Goal: Information Seeking & Learning: Find specific fact

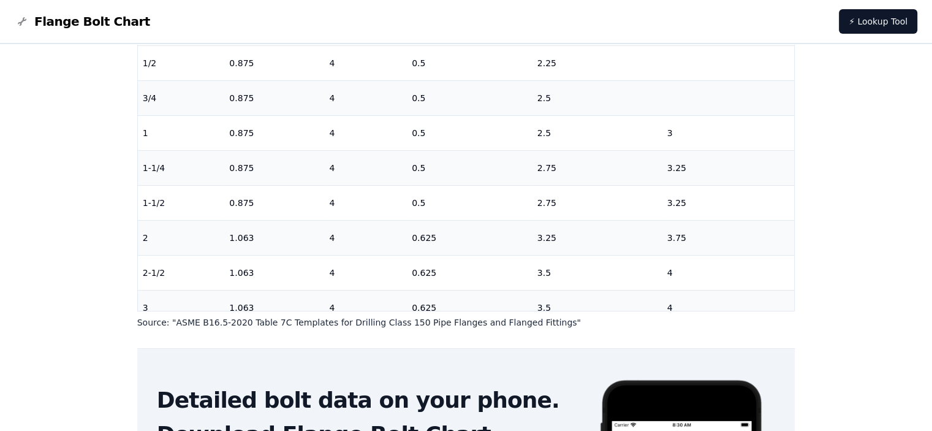
click at [408, 185] on td "0.5" at bounding box center [470, 202] width 126 height 35
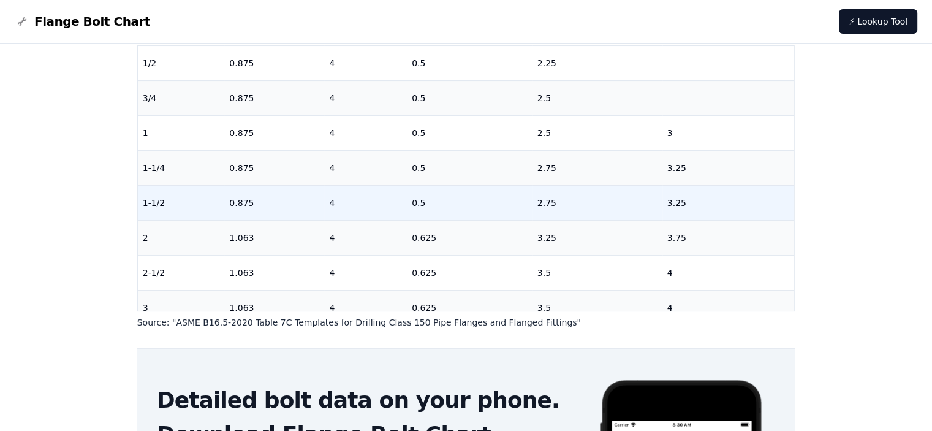
click at [408, 185] on td "0.5" at bounding box center [470, 202] width 126 height 35
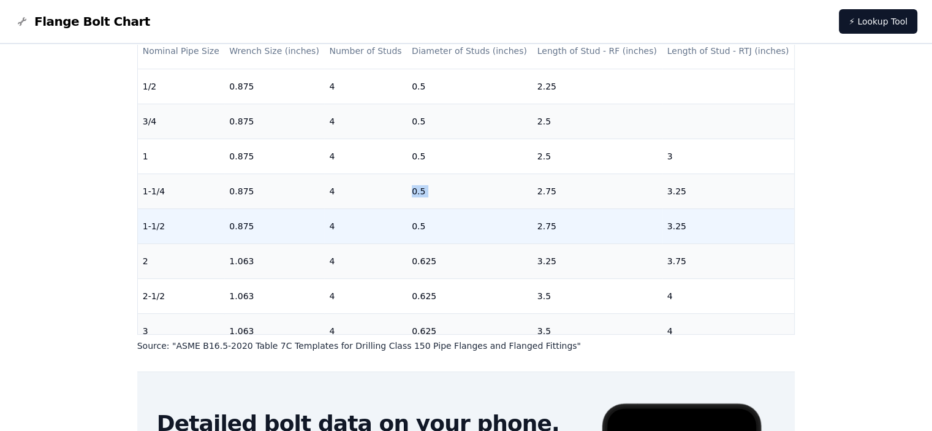
click at [408, 184] on td "0.5" at bounding box center [470, 190] width 126 height 35
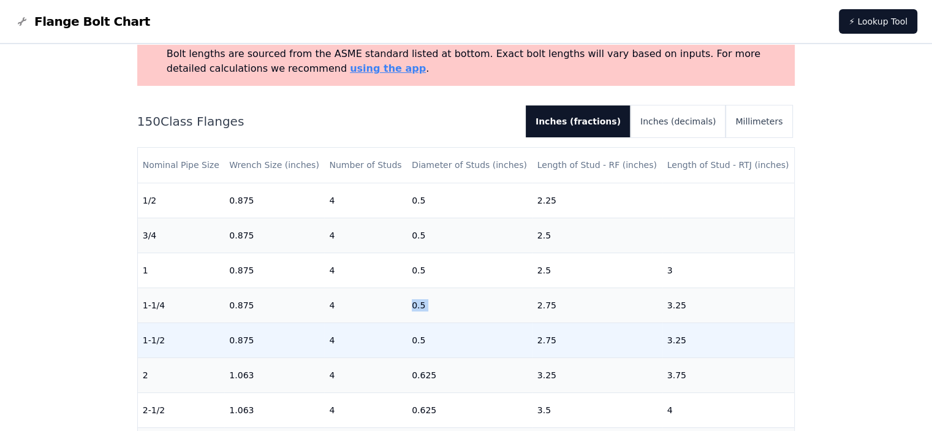
scroll to position [74, 0]
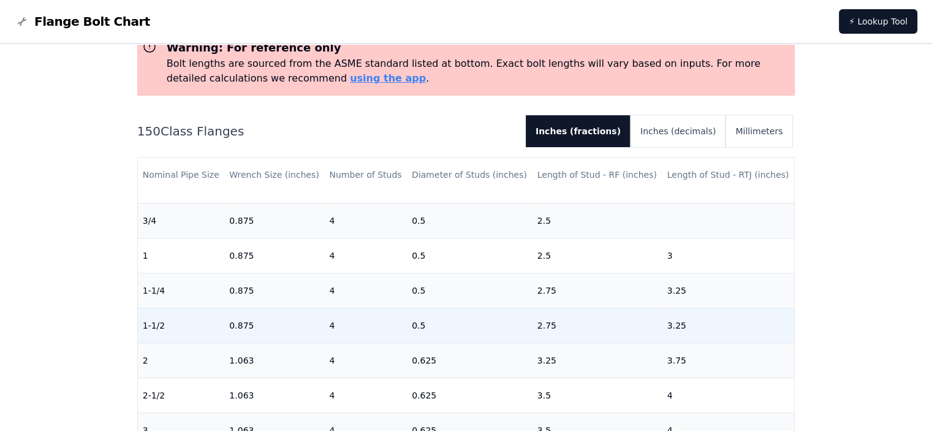
click at [408, 184] on th "Diameter of Studs (inches)" at bounding box center [470, 174] width 126 height 35
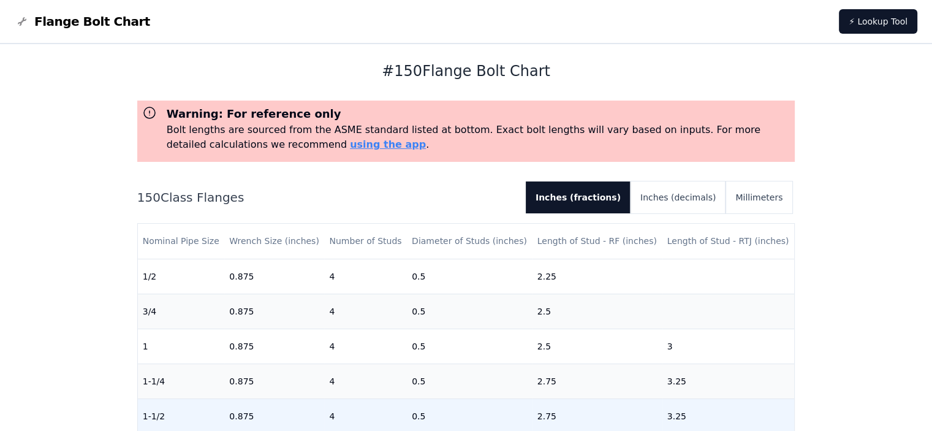
scroll to position [0, 0]
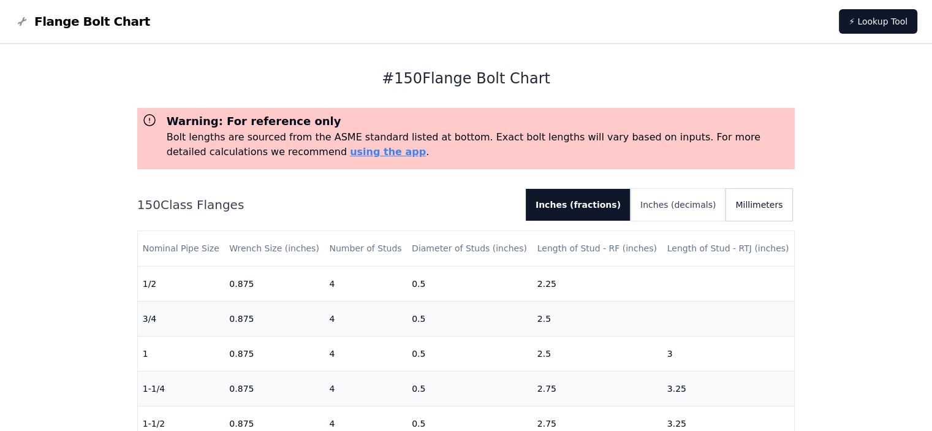
drag, startPoint x: 408, startPoint y: 184, endPoint x: 762, endPoint y: 204, distance: 354.6
click at [762, 204] on div "150 Class Flanges Inches (fractions) Inches (decimals) Millimeters Nominal Pipe…" at bounding box center [466, 369] width 658 height 360
click at [762, 204] on button "Millimeters" at bounding box center [758, 205] width 67 height 32
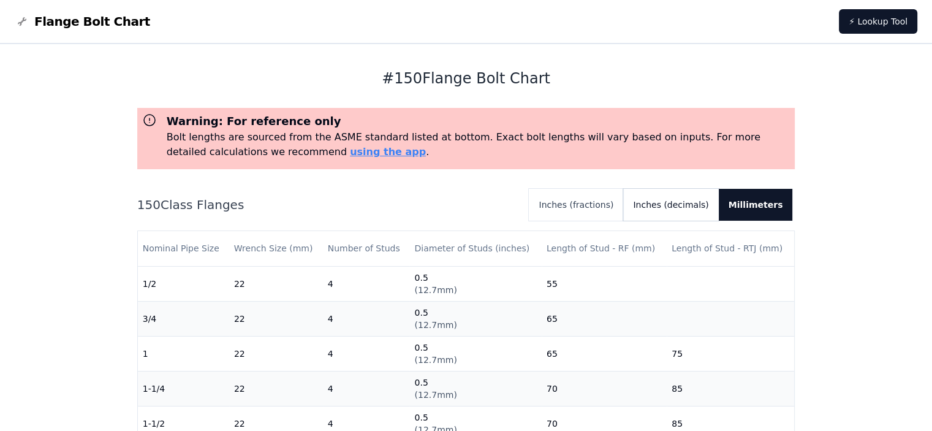
click at [689, 205] on button "Inches (decimals)" at bounding box center [670, 205] width 95 height 32
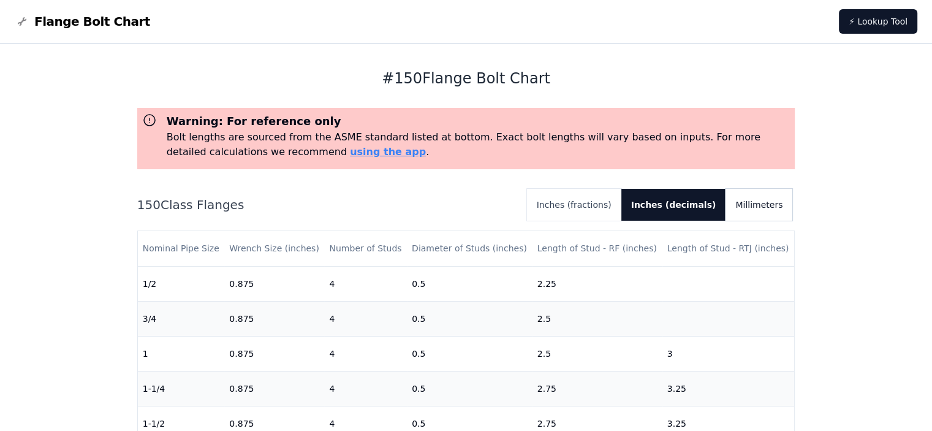
click at [763, 208] on button "Millimeters" at bounding box center [758, 205] width 67 height 32
